Goal: Task Accomplishment & Management: Manage account settings

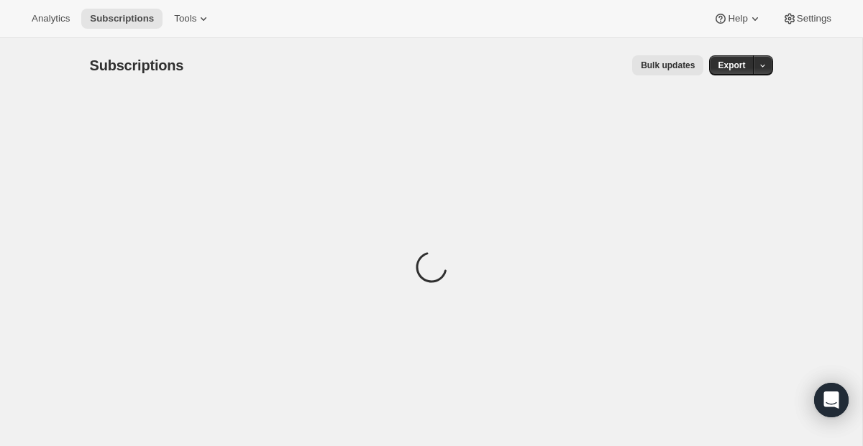
click at [98, 58] on span "Subscriptions" at bounding box center [137, 66] width 94 height 16
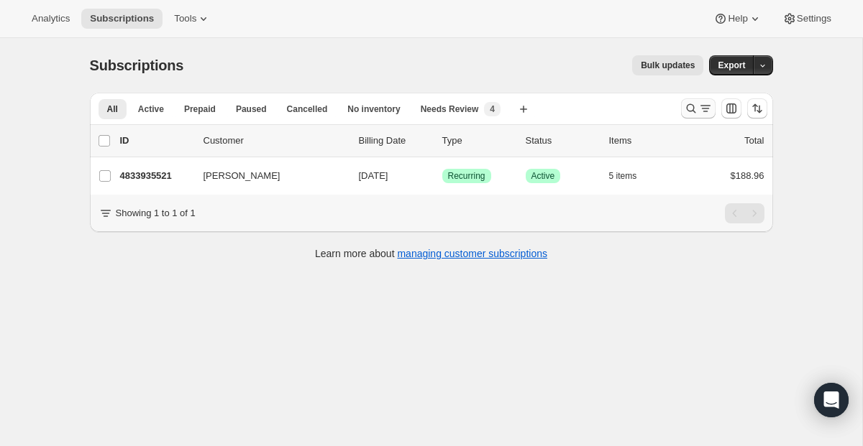
click at [701, 114] on icon "Search and filter results" at bounding box center [705, 108] width 14 height 14
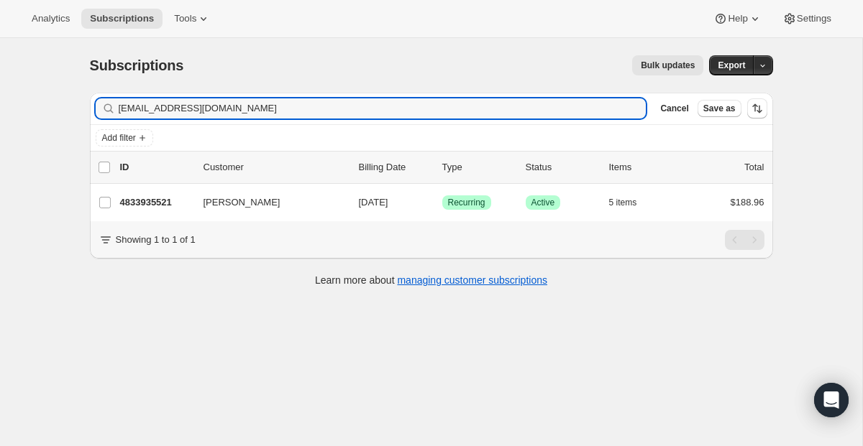
drag, startPoint x: 431, startPoint y: 114, endPoint x: 127, endPoint y: 75, distance: 306.5
click at [127, 75] on div "Subscriptions. This page is ready Subscriptions Bulk updates More actions Bulk …" at bounding box center [432, 170] width 718 height 264
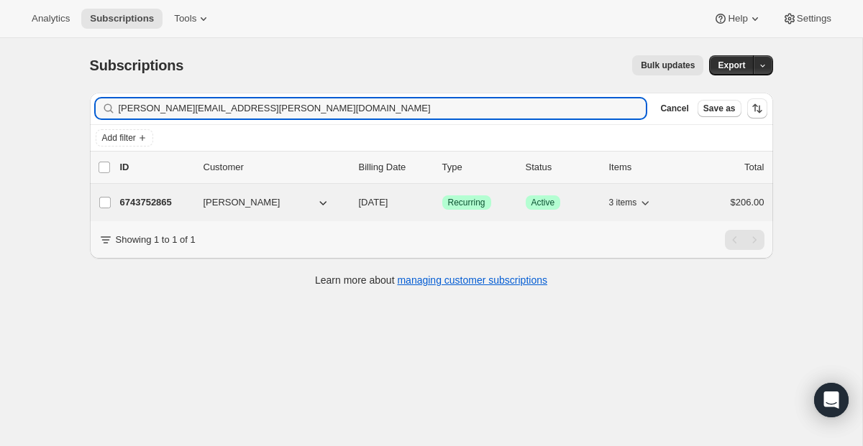
type input "[PERSON_NAME][EMAIL_ADDRESS][PERSON_NAME][DOMAIN_NAME]"
click at [457, 203] on span "Recurring" at bounding box center [466, 203] width 37 height 12
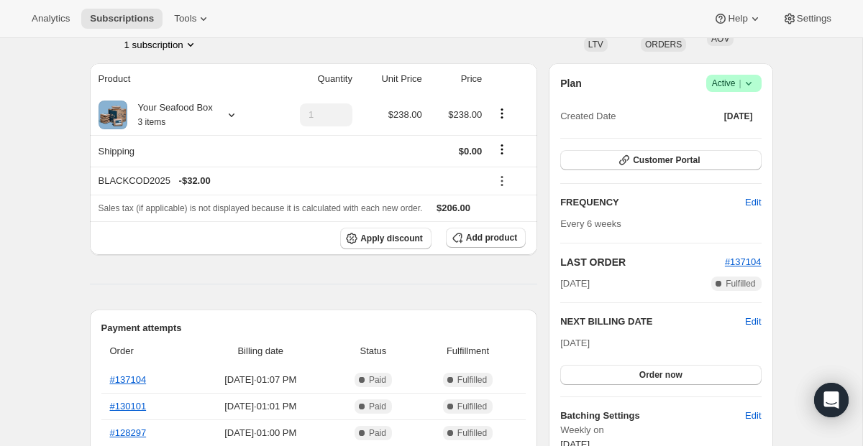
scroll to position [154, 0]
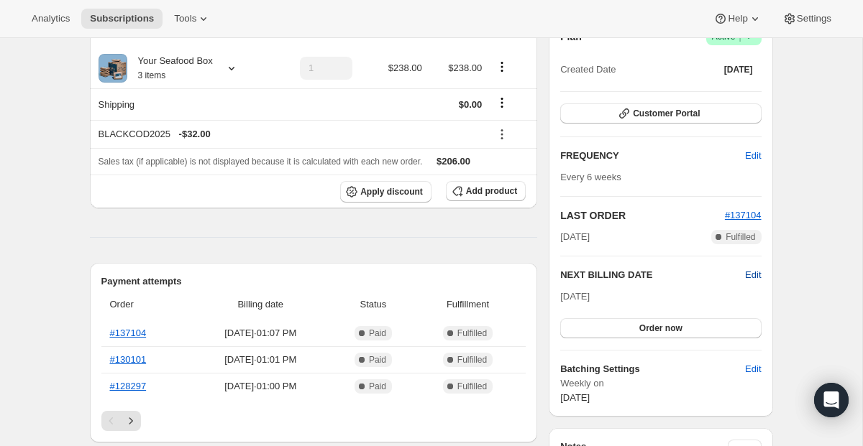
click at [747, 271] on span "Edit" at bounding box center [753, 275] width 16 height 14
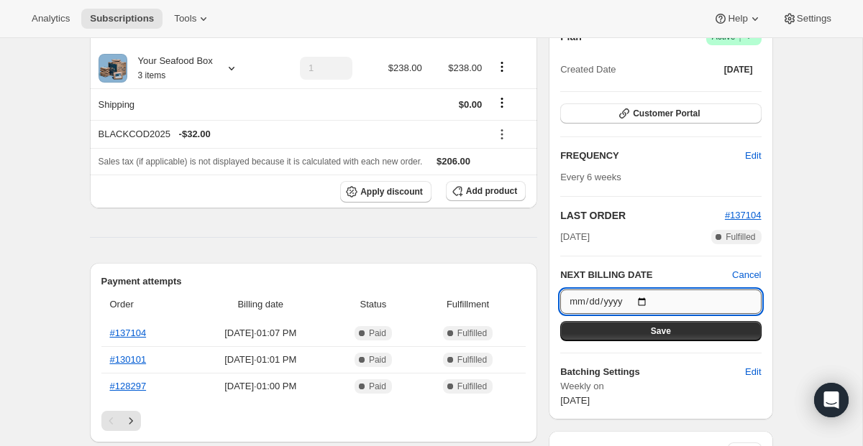
click at [646, 295] on input "[DATE]" at bounding box center [660, 302] width 201 height 24
click at [646, 301] on input "[DATE]" at bounding box center [660, 302] width 201 height 24
type input "[DATE]"
click at [649, 326] on button "Save" at bounding box center [660, 331] width 201 height 20
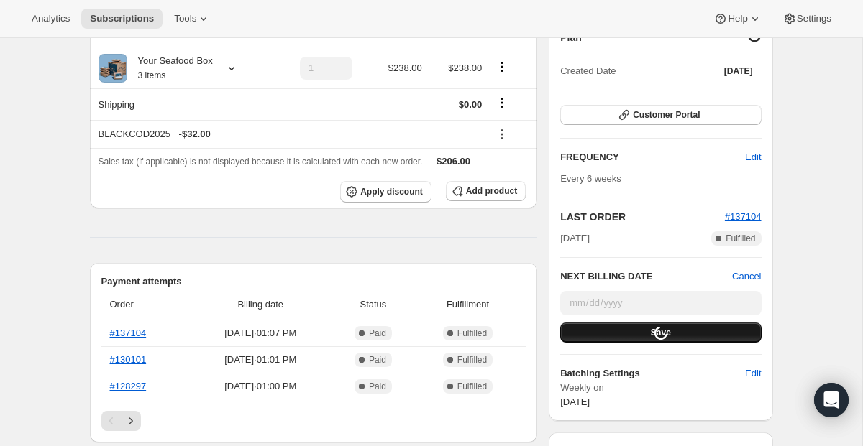
click at [631, 326] on div "Loading Save" at bounding box center [660, 333] width 201 height 20
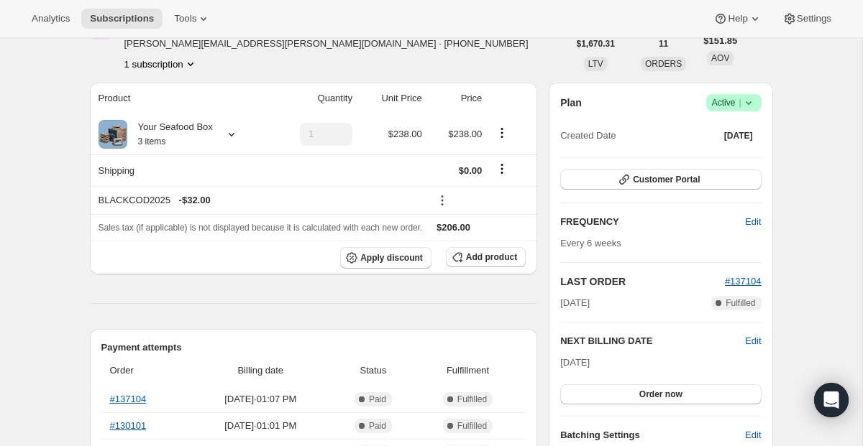
scroll to position [0, 0]
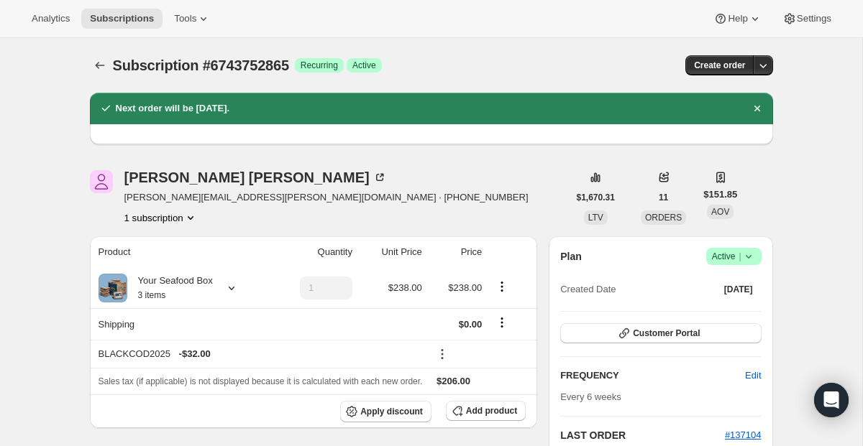
click at [114, 70] on span "Subscription #6743752865" at bounding box center [201, 66] width 176 height 16
click at [93, 63] on icon "Subscriptions" at bounding box center [100, 65] width 14 height 14
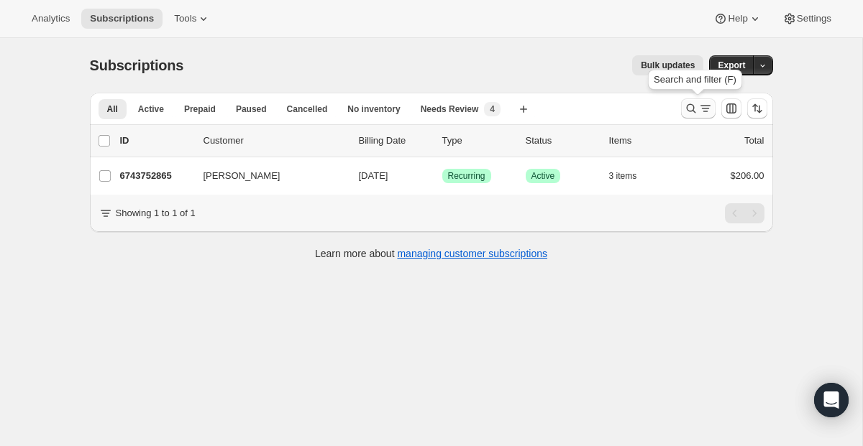
click at [704, 111] on icon "Search and filter results" at bounding box center [705, 108] width 14 height 14
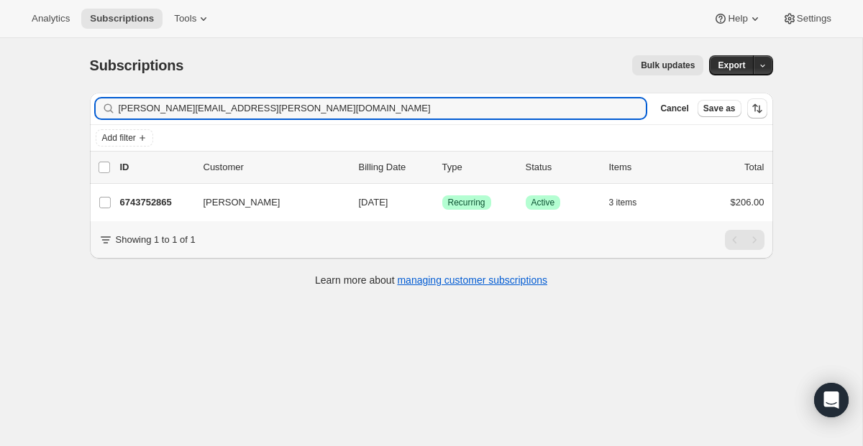
drag, startPoint x: 418, startPoint y: 109, endPoint x: 2, endPoint y: 82, distance: 417.1
click at [12, 79] on div "Subscriptions. This page is ready Subscriptions Bulk updates More actions Bulk …" at bounding box center [431, 261] width 862 height 446
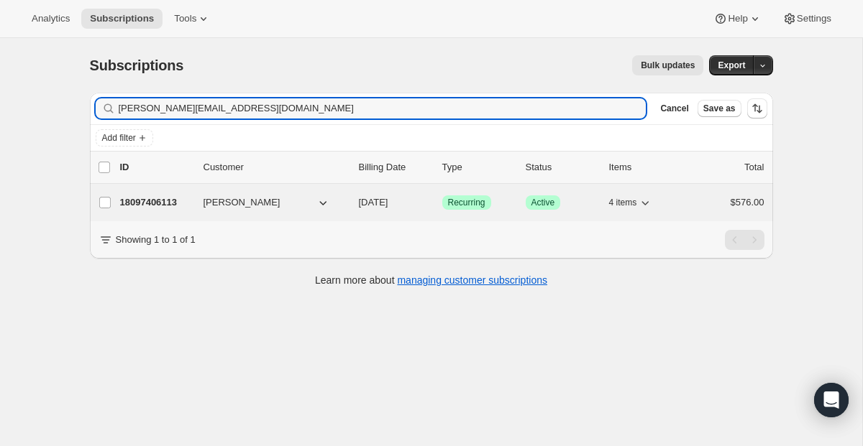
type input "[PERSON_NAME][EMAIL_ADDRESS][DOMAIN_NAME]"
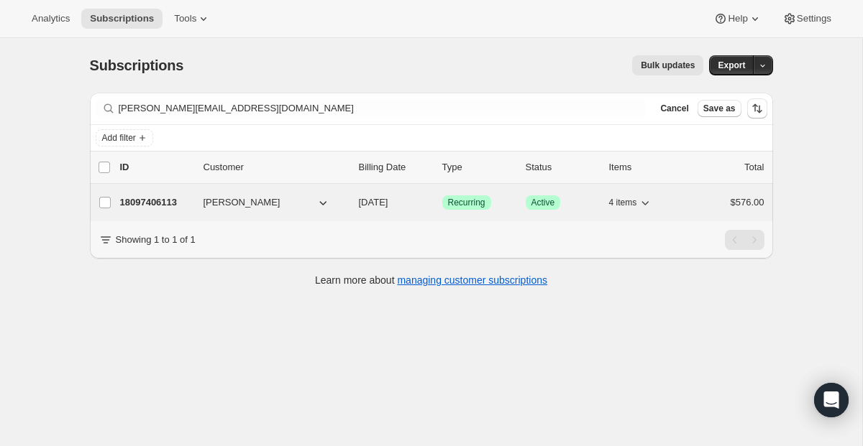
click at [489, 198] on span "Success Recurring" at bounding box center [466, 203] width 49 height 14
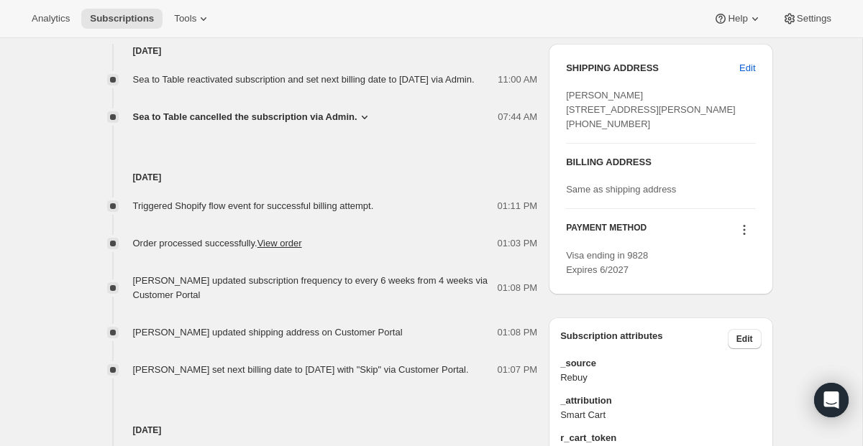
scroll to position [605, 0]
